Goal: Transaction & Acquisition: Subscribe to service/newsletter

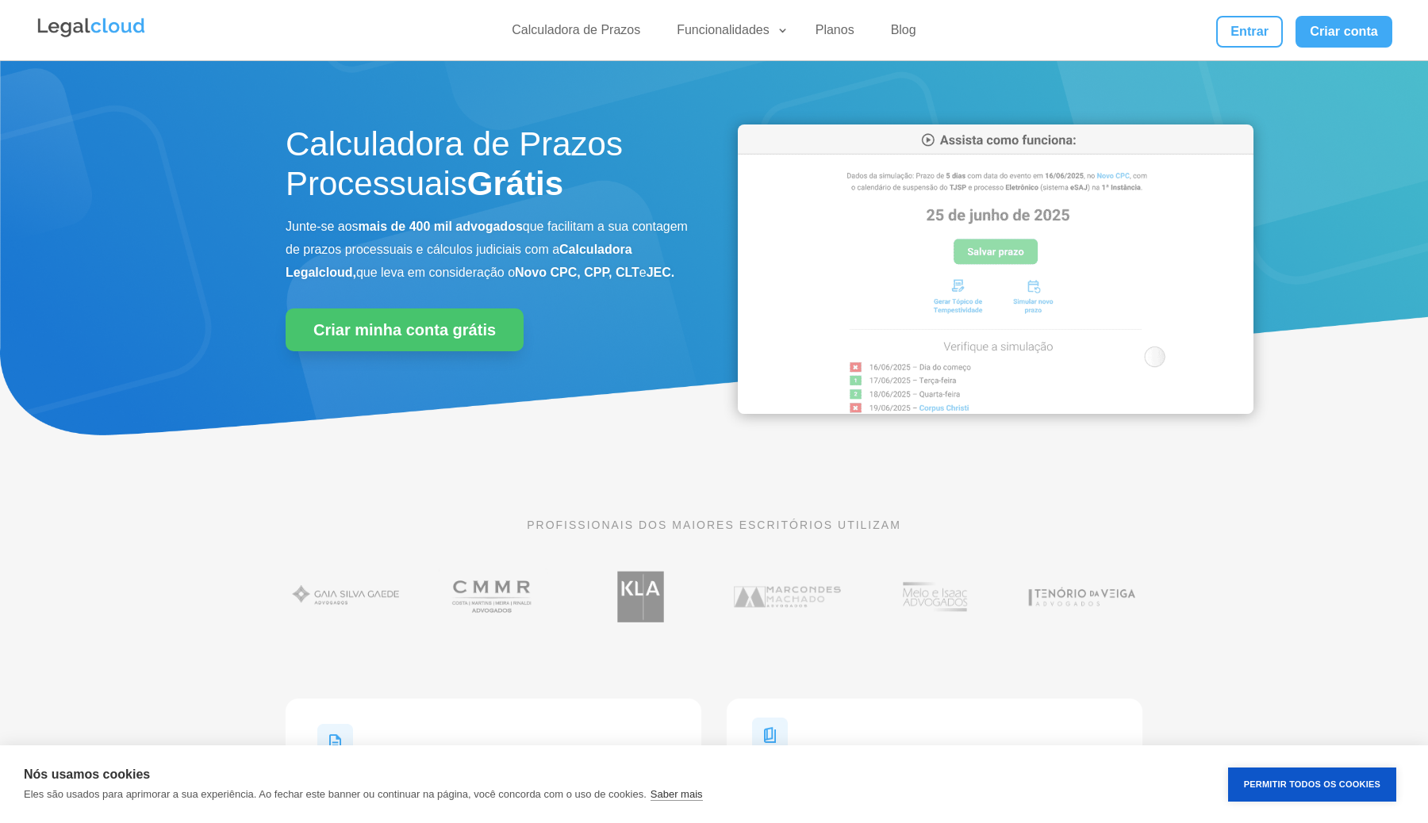
click at [286, 133] on h1 "Calculadora de Prazos Processuais Grátis" at bounding box center [488, 169] width 404 height 88
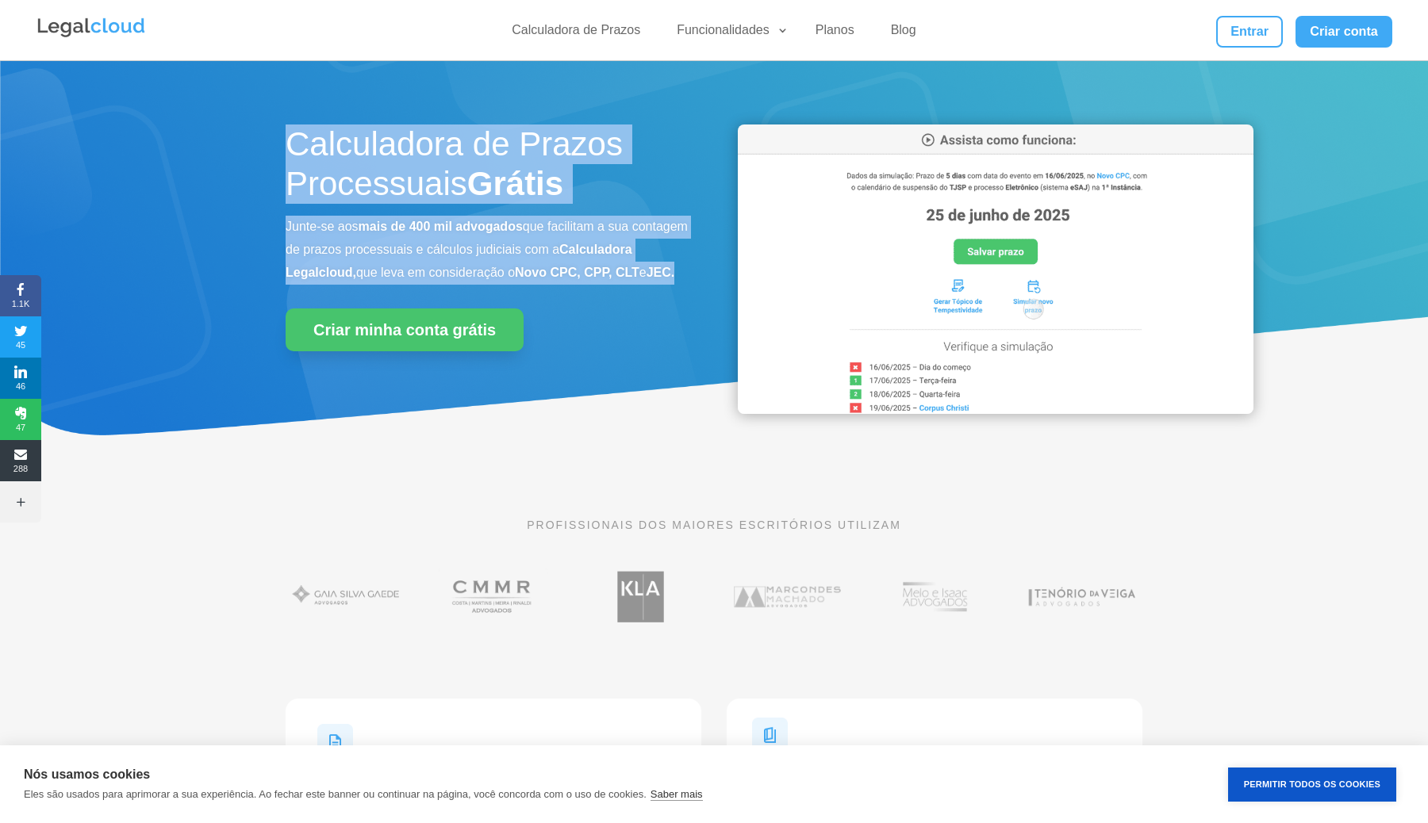
drag, startPoint x: 285, startPoint y: 136, endPoint x: 573, endPoint y: 314, distance: 339.0
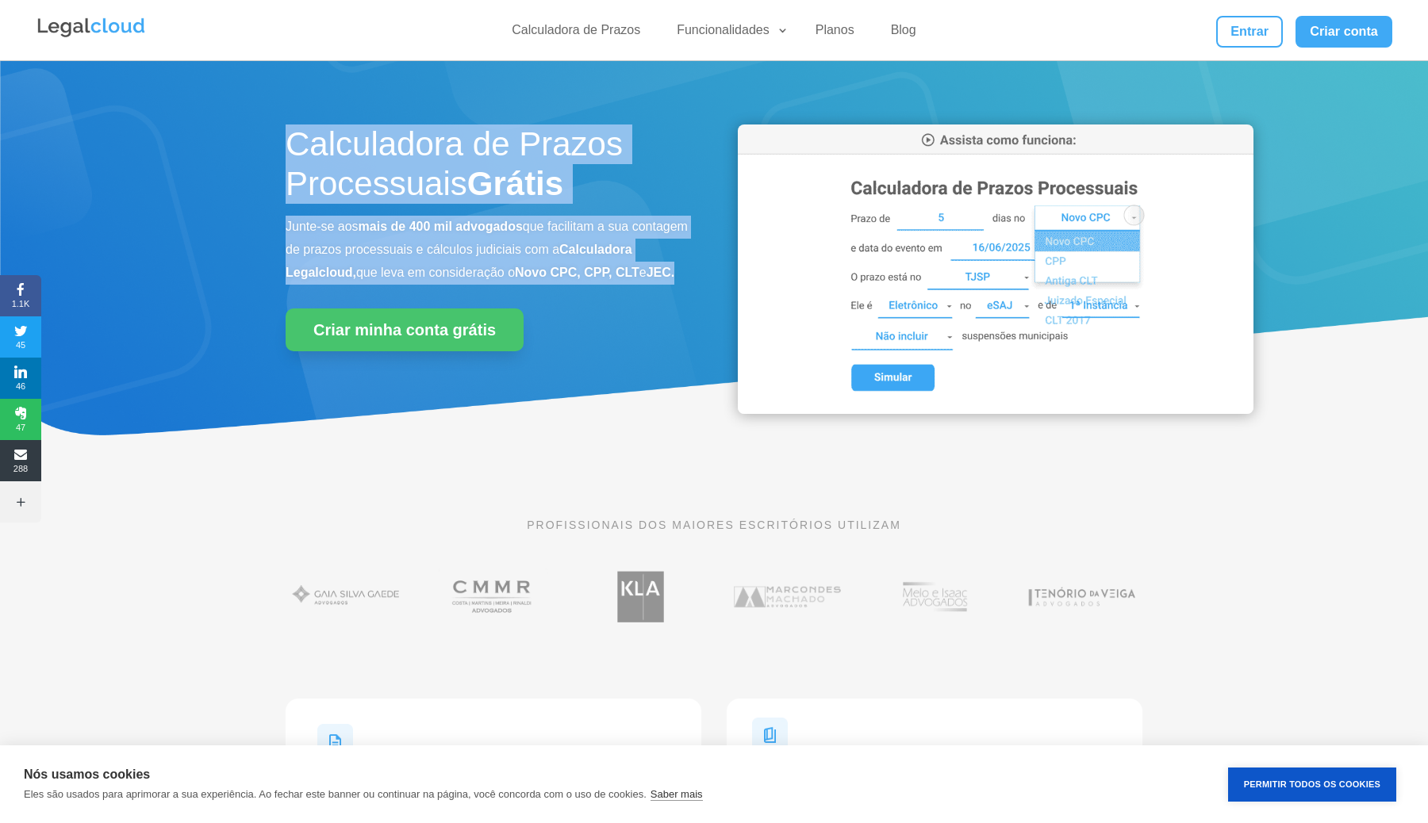
click at [573, 313] on div "Calculadora de Prazos Processuais Grátis Junte-se aos mais de 400 mil advogados…" at bounding box center [488, 250] width 404 height 251
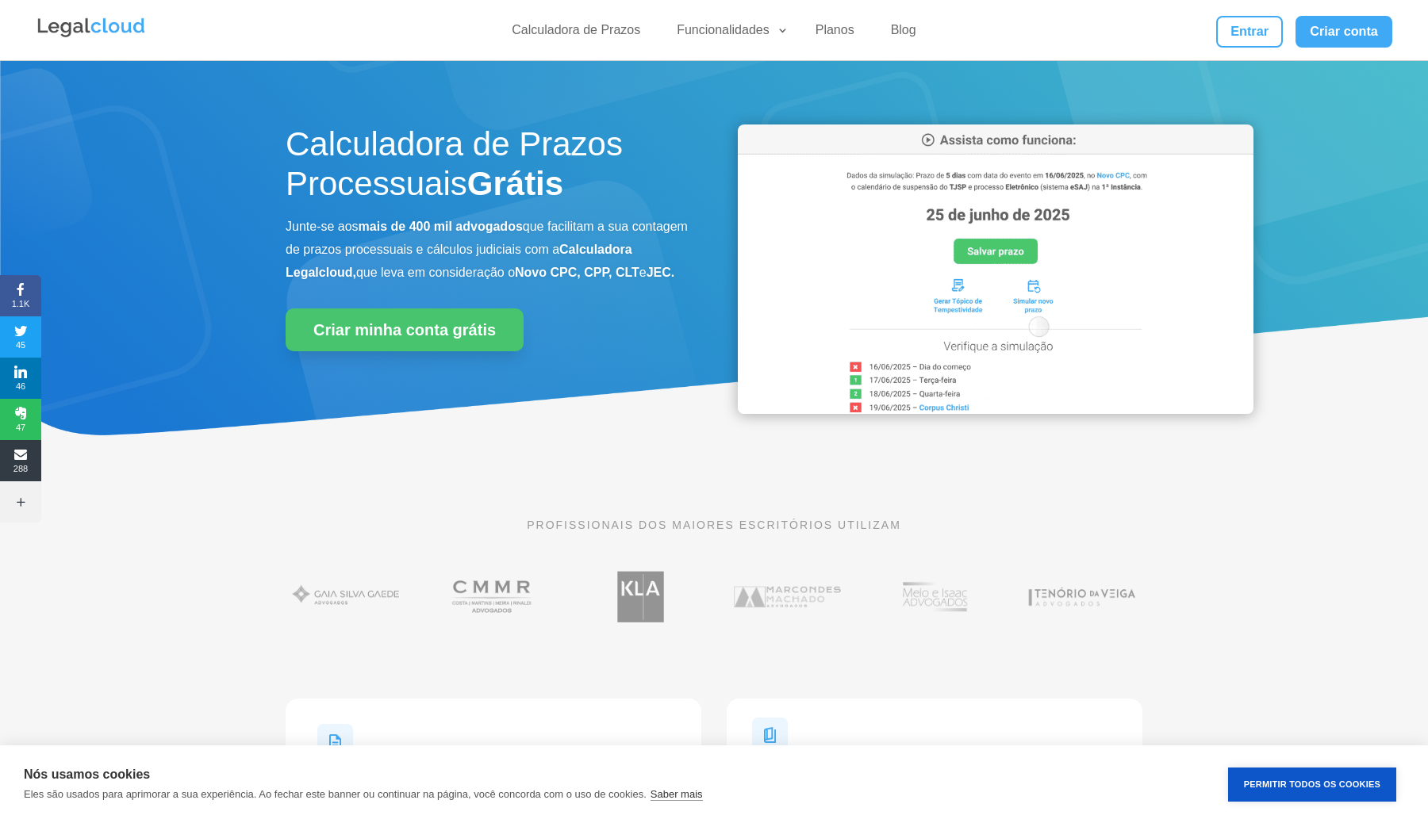
click at [646, 351] on div "Criar minha conta grátis" at bounding box center [488, 330] width 404 height 43
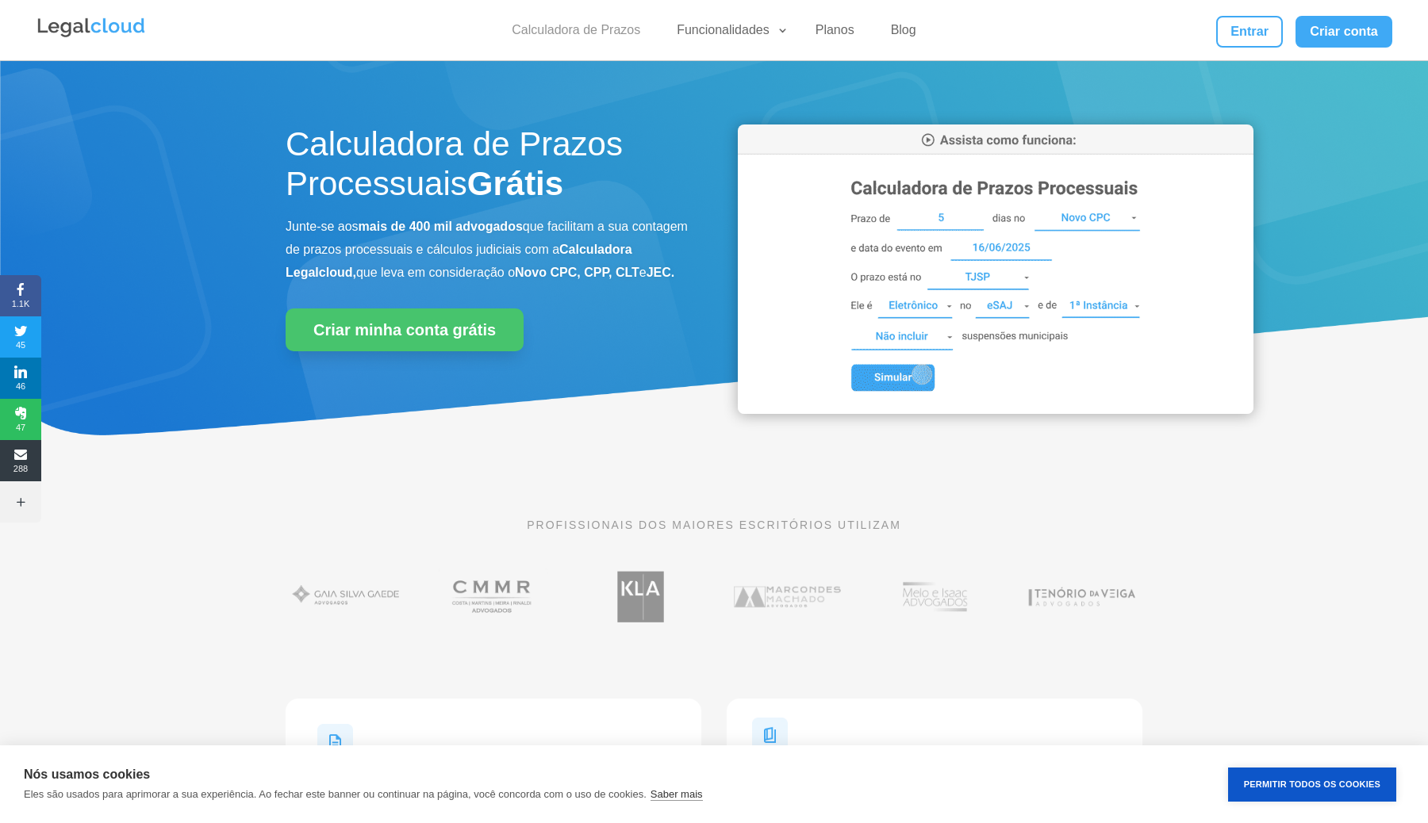
click at [584, 29] on link "Calculadora de Prazos" at bounding box center [576, 33] width 148 height 23
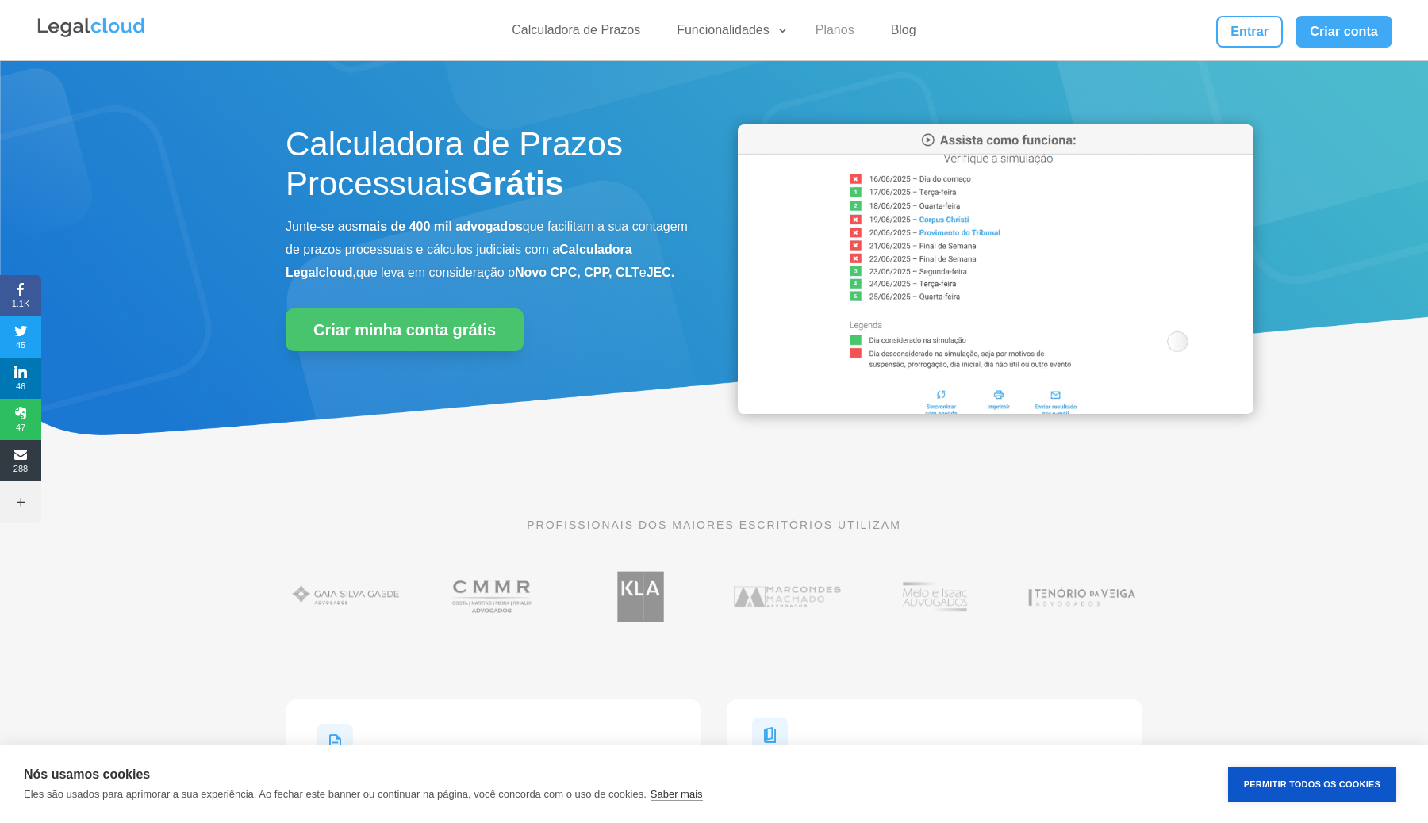
click at [839, 38] on link "Planos" at bounding box center [835, 33] width 58 height 23
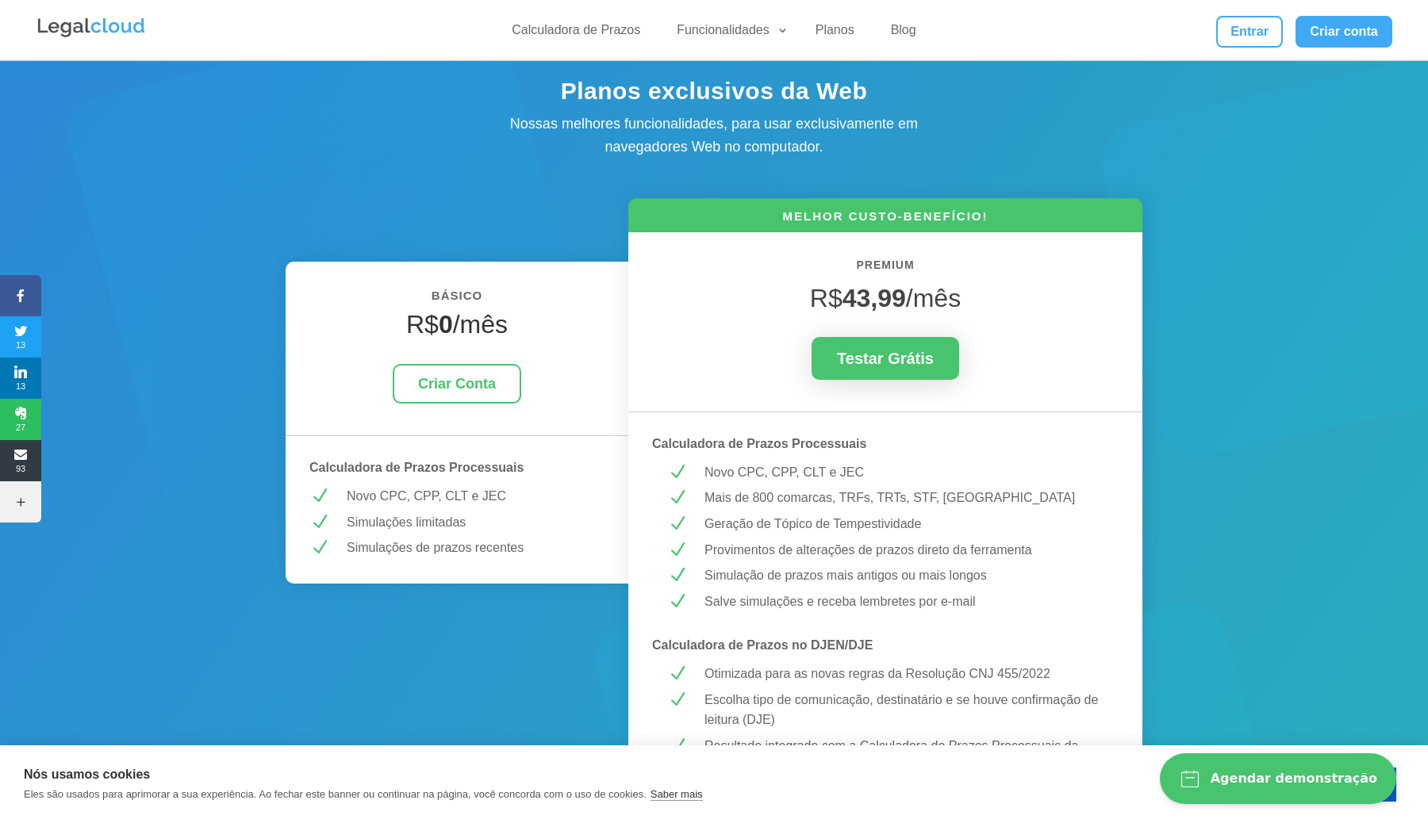
scroll to position [90, 0]
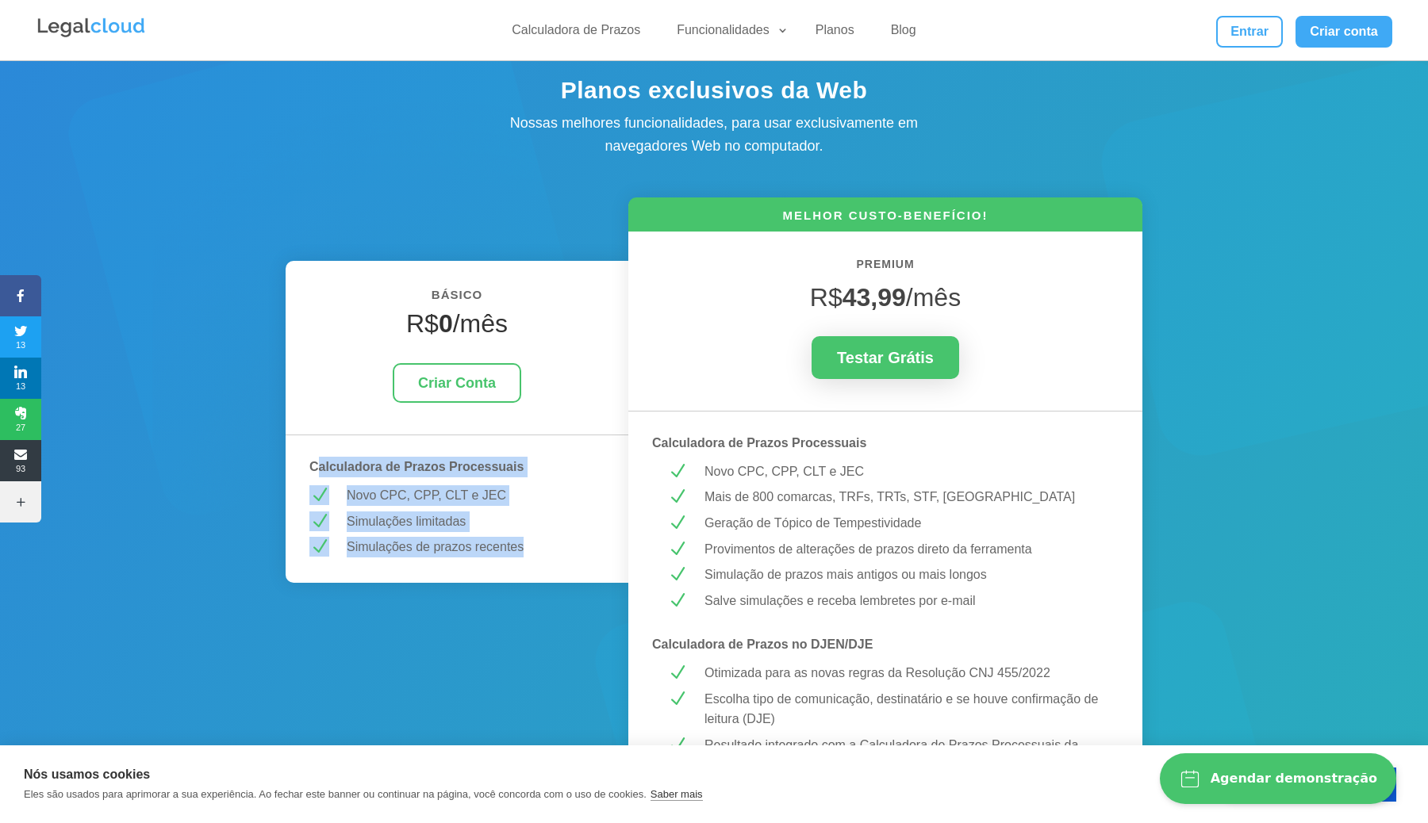
drag, startPoint x: 315, startPoint y: 465, endPoint x: 550, endPoint y: 558, distance: 252.4
click at [550, 558] on div "BÁSICO R$ 0 /mês Criar Conta Calculadora de Prazos Processuais N Novo CPC, CPP,…" at bounding box center [457, 422] width 343 height 322
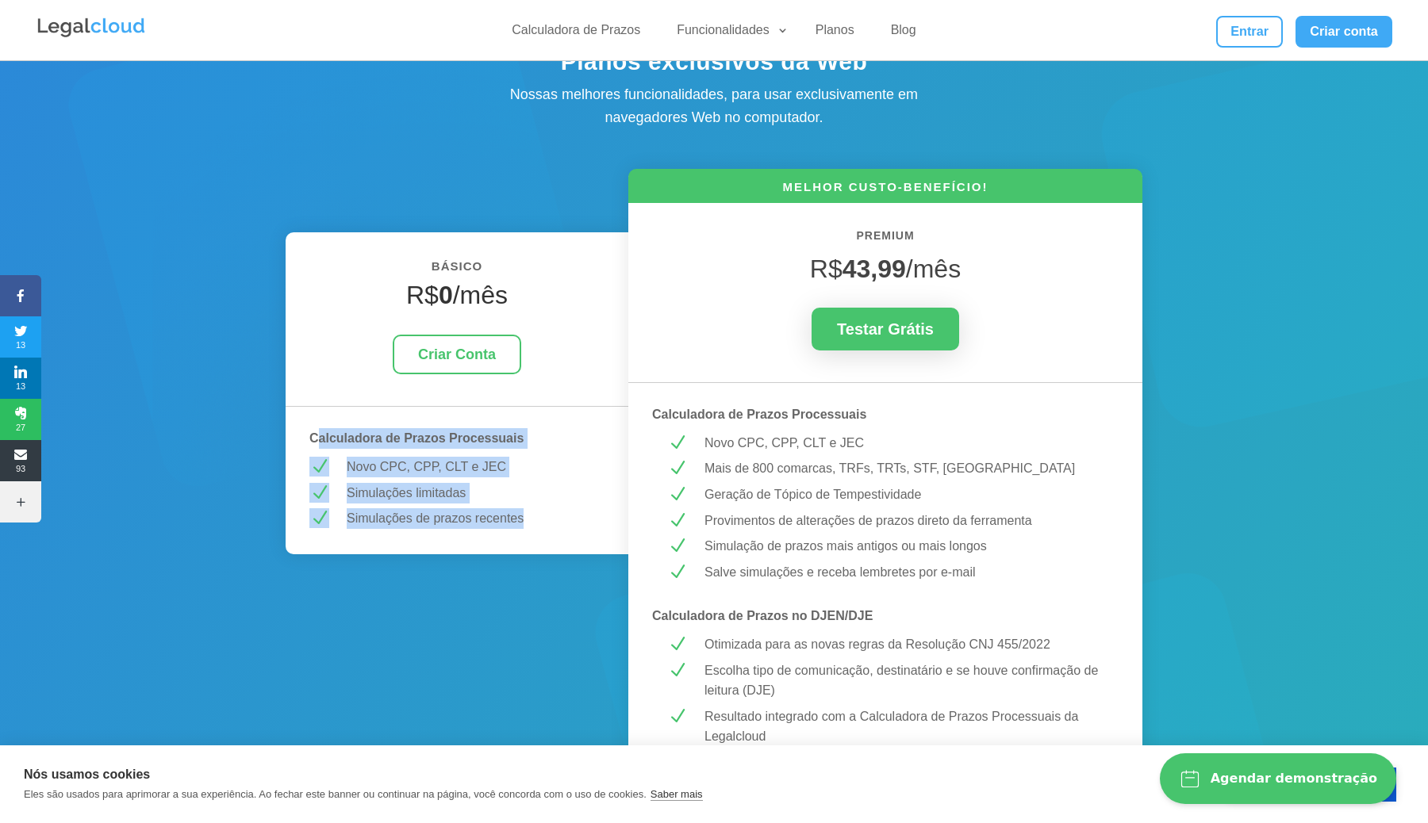
scroll to position [122, 0]
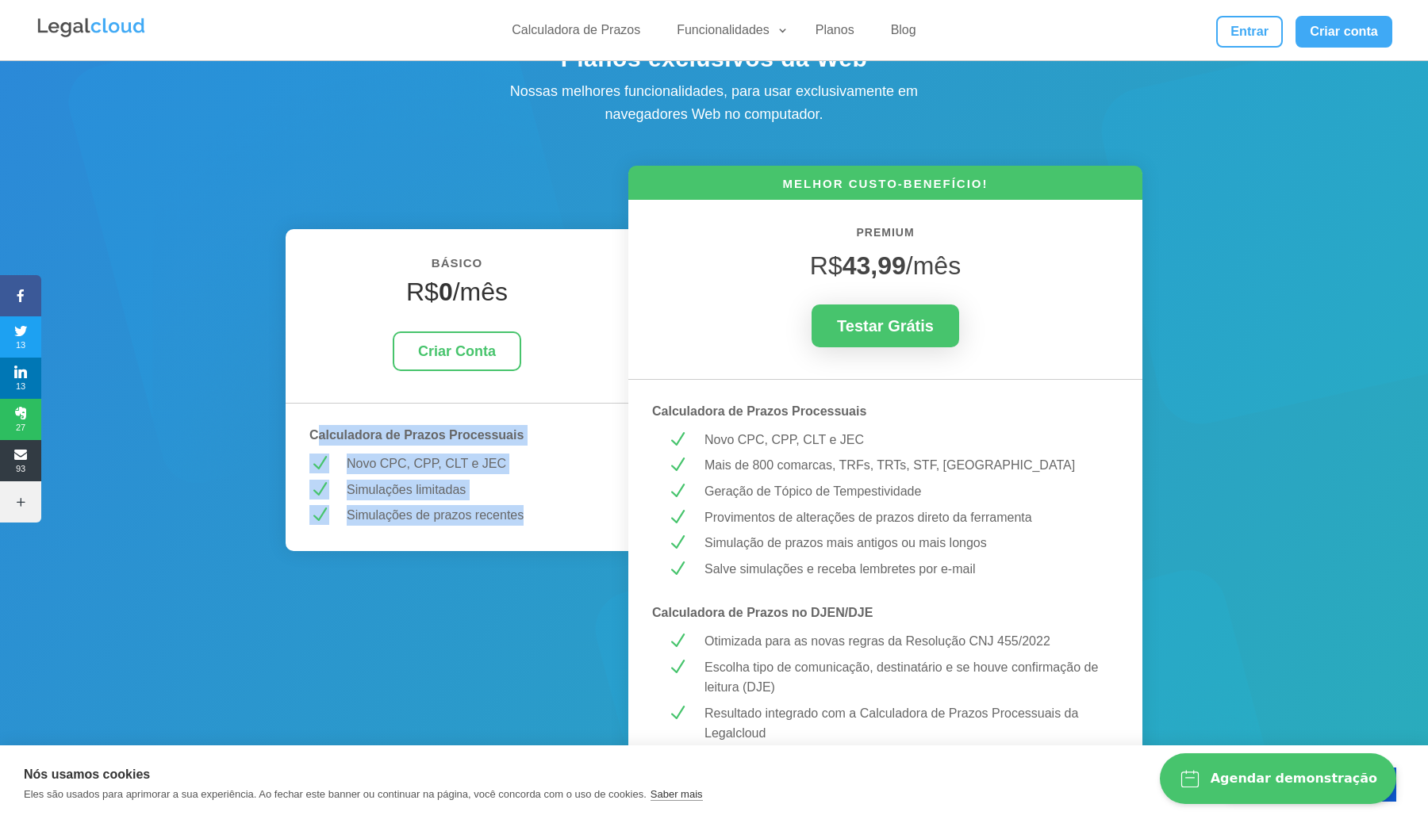
click at [401, 463] on p "Novo CPC, CPP, CLT e JEC" at bounding box center [476, 464] width 258 height 21
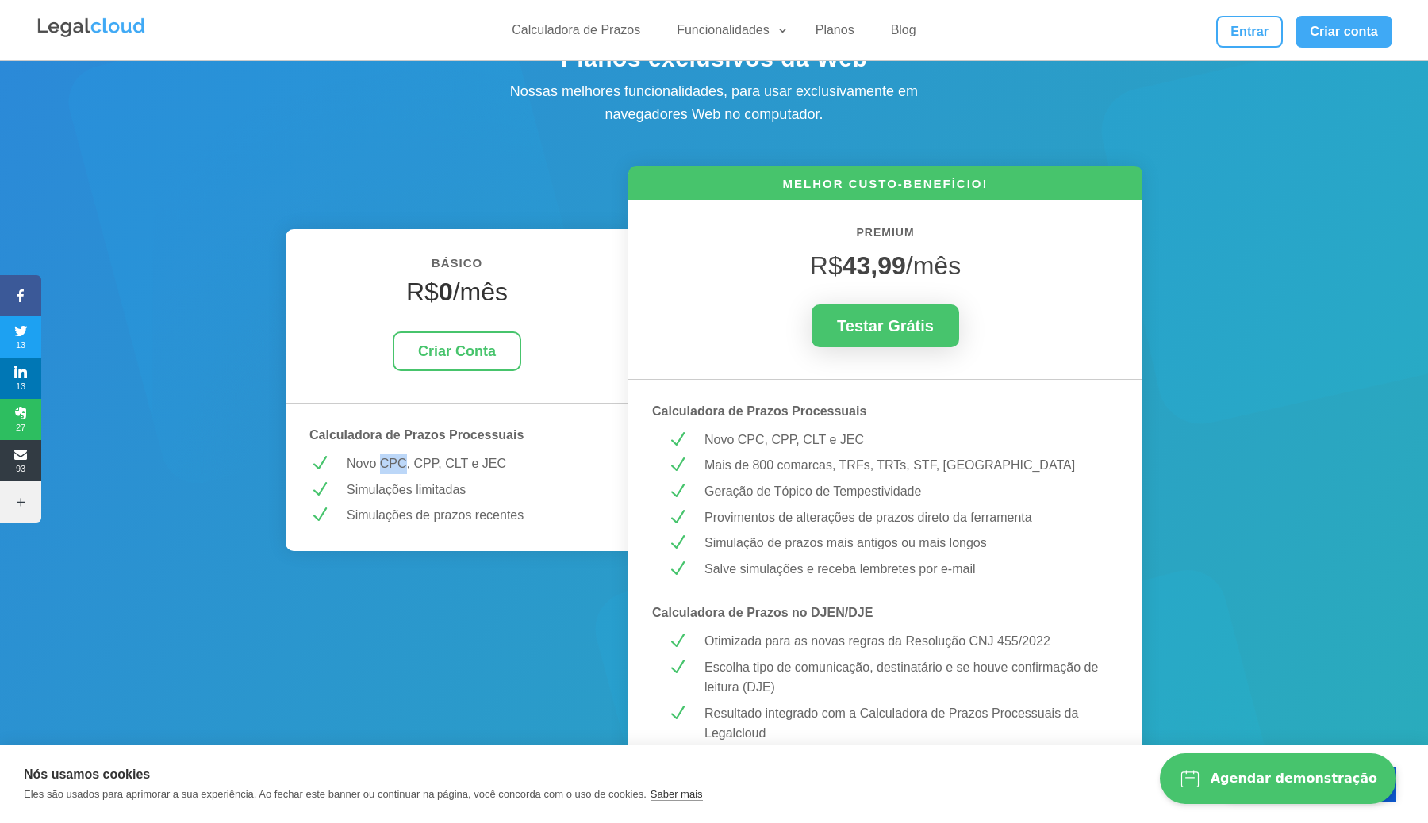
click at [401, 463] on p "Novo CPC, CPP, CLT e JEC" at bounding box center [476, 464] width 258 height 21
click at [424, 464] on p "Novo CPC, CPP, CLT e JEC" at bounding box center [476, 464] width 258 height 21
click at [459, 468] on p "Novo CPC, CPP, CLT e JEC" at bounding box center [476, 464] width 258 height 21
click at [488, 468] on p "Novo CPC, CPP, CLT e JEC" at bounding box center [476, 464] width 258 height 21
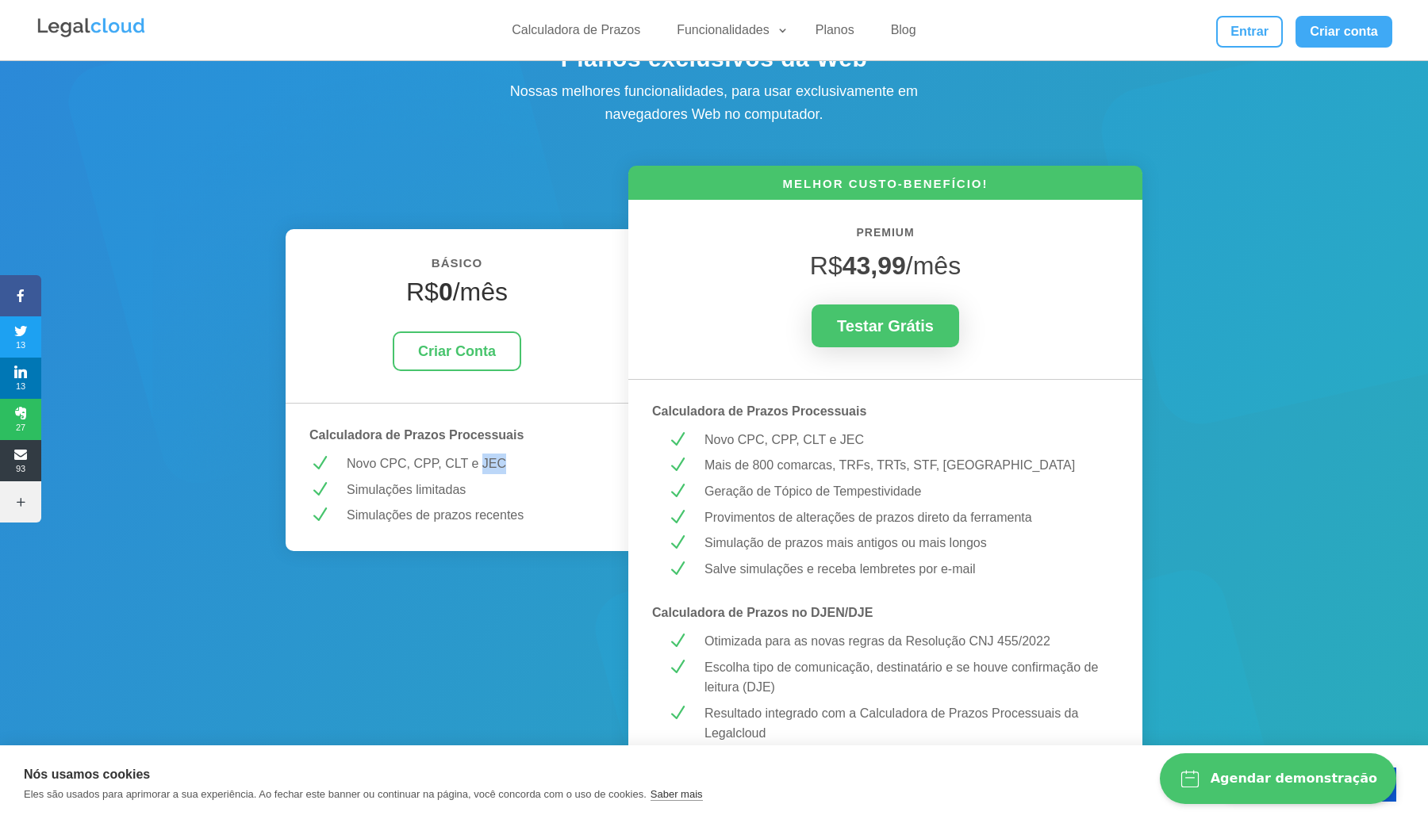
click at [488, 468] on p "Novo CPC, CPP, CLT e JEC" at bounding box center [476, 464] width 258 height 21
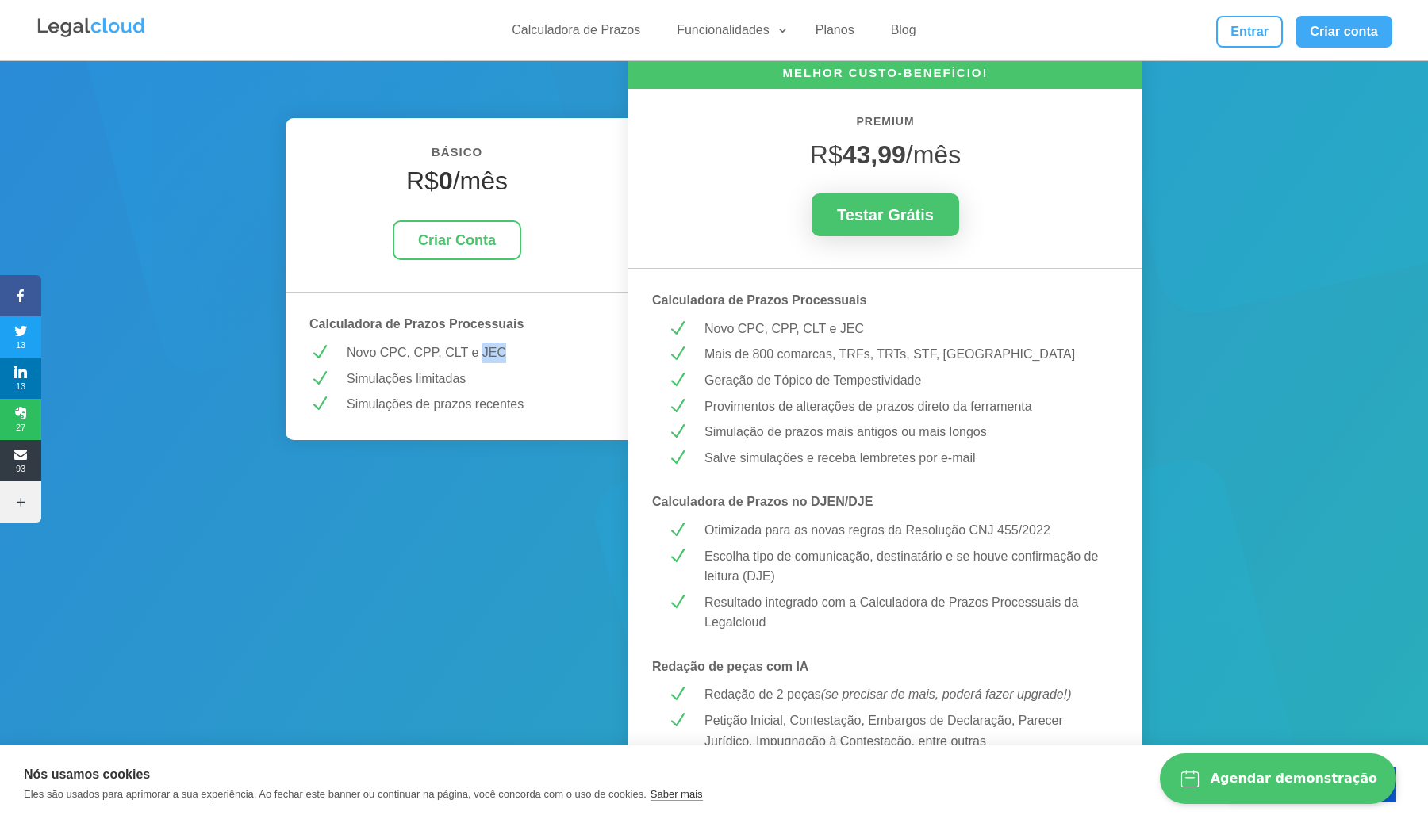
scroll to position [0, 0]
